Goal: Find specific page/section: Find specific page/section

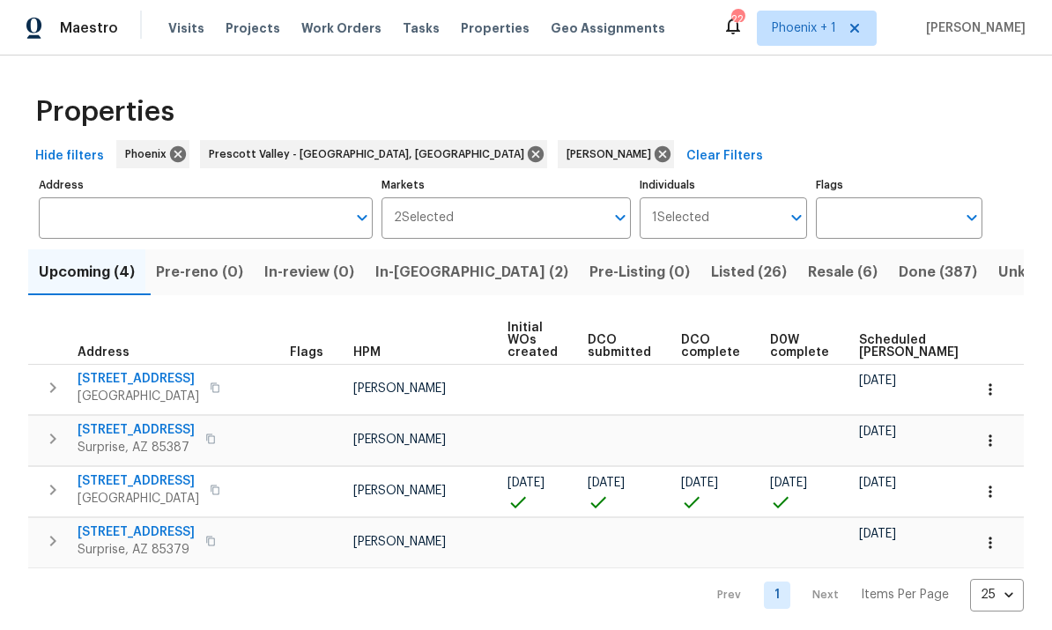
click at [203, 271] on span "Pre-reno (0)" at bounding box center [199, 272] width 87 height 25
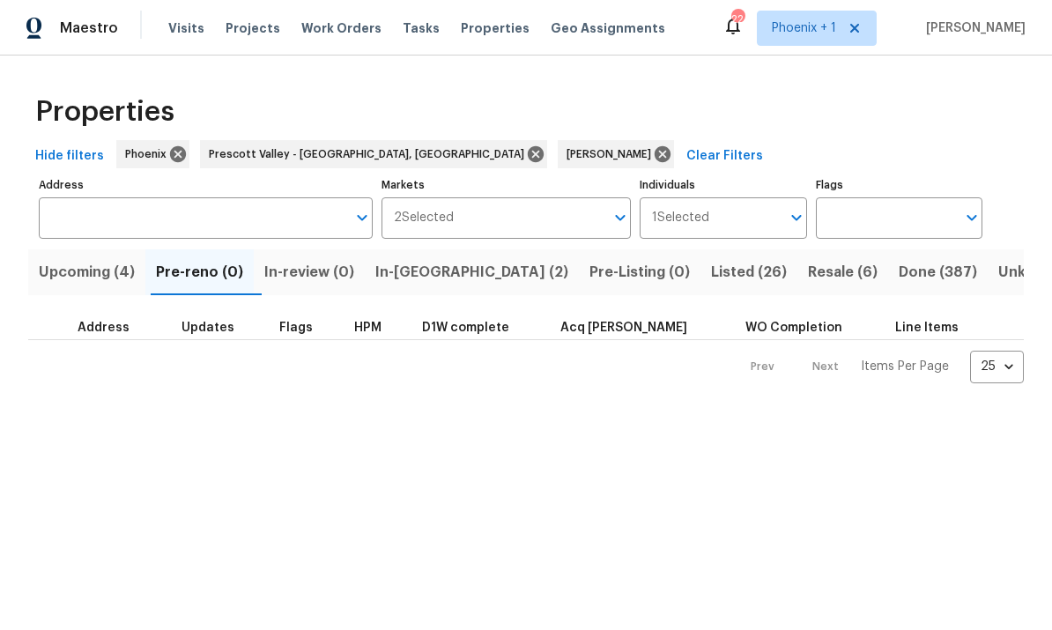
click at [442, 270] on span "In-[GEOGRAPHIC_DATA] (2)" at bounding box center [471, 272] width 193 height 25
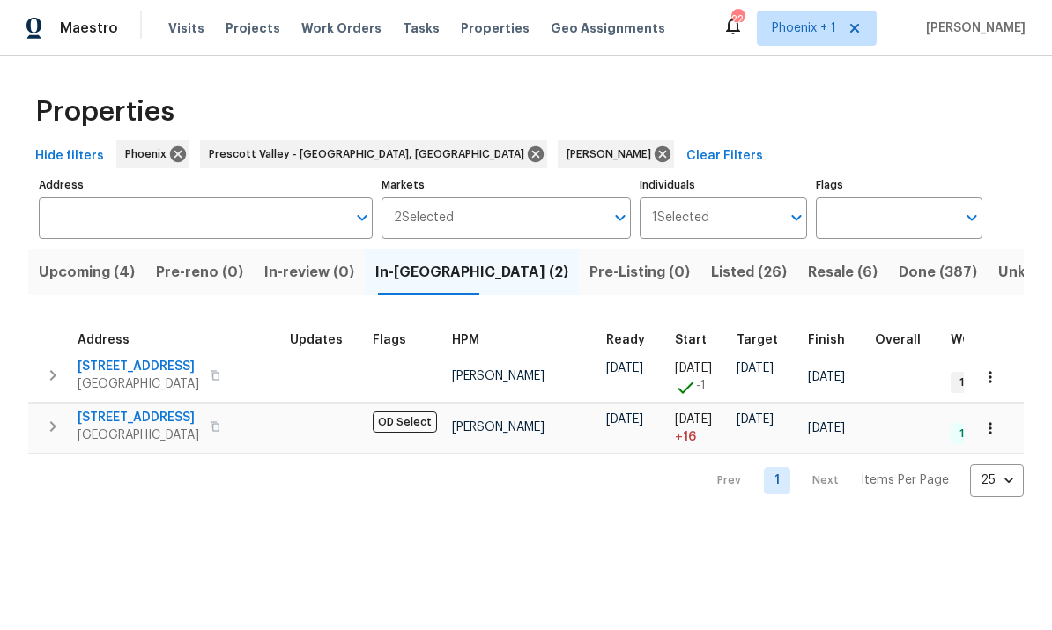
click at [210, 279] on span "Pre-reno (0)" at bounding box center [199, 272] width 87 height 25
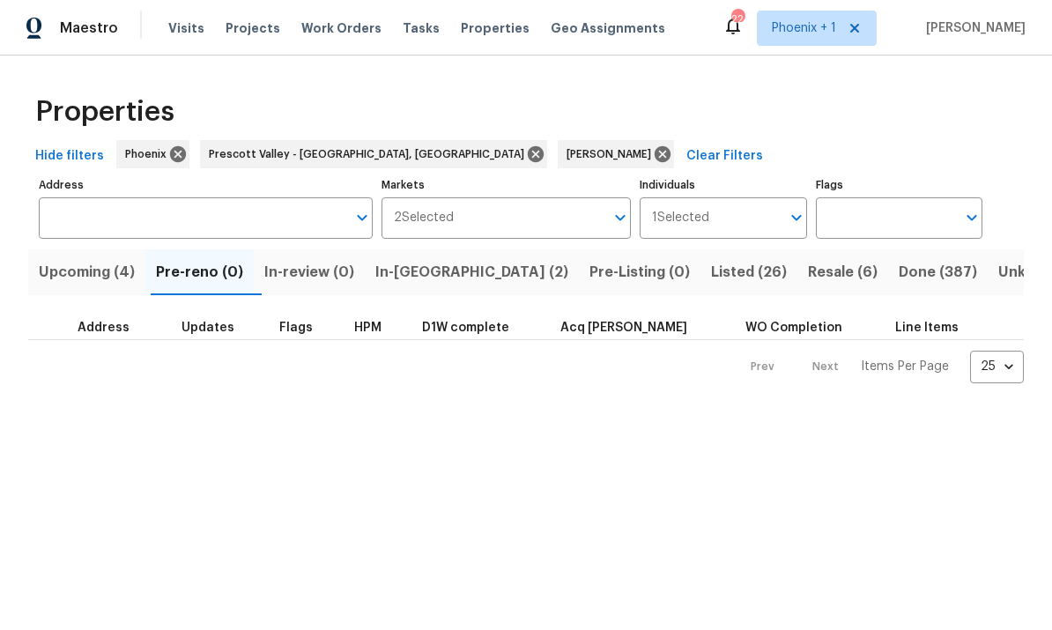
click at [93, 276] on span "Upcoming (4)" at bounding box center [87, 272] width 96 height 25
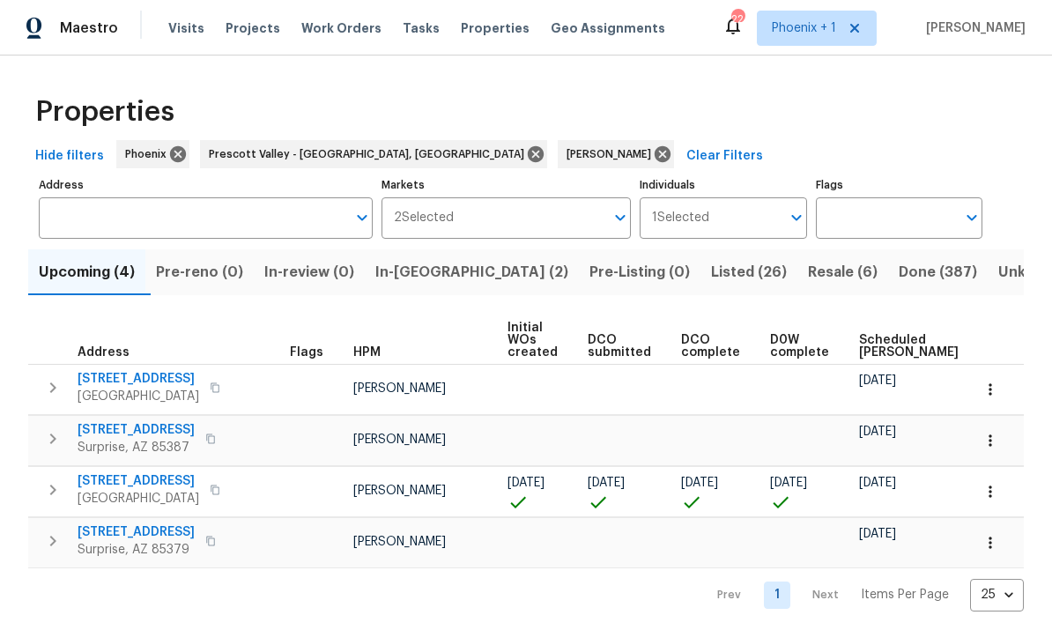
scroll to position [11, 0]
click at [209, 263] on span "Pre-reno (0)" at bounding box center [199, 272] width 87 height 25
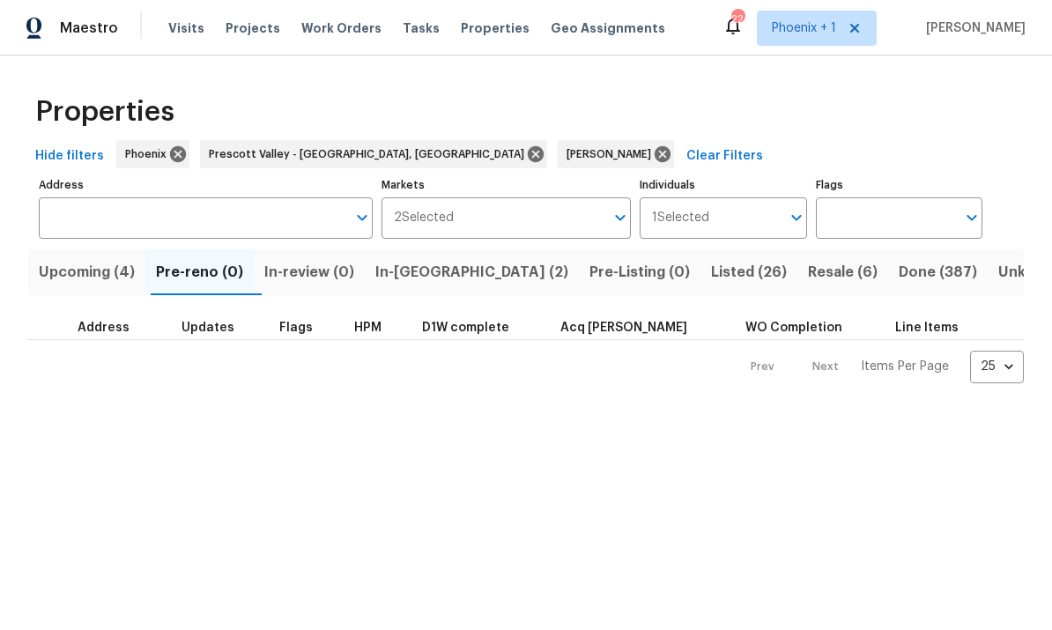
click at [434, 267] on span "In-[GEOGRAPHIC_DATA] (2)" at bounding box center [471, 272] width 193 height 25
